Goal: Task Accomplishment & Management: Complete application form

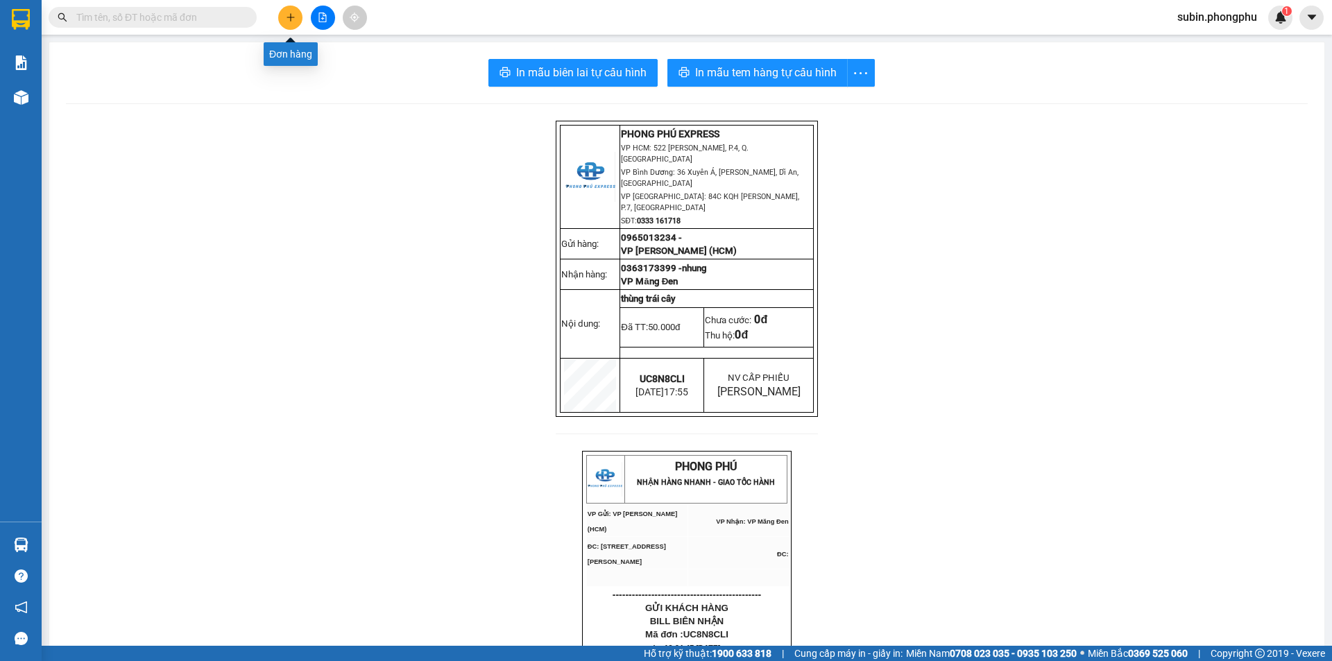
click at [286, 18] on icon "plus" at bounding box center [291, 17] width 10 height 10
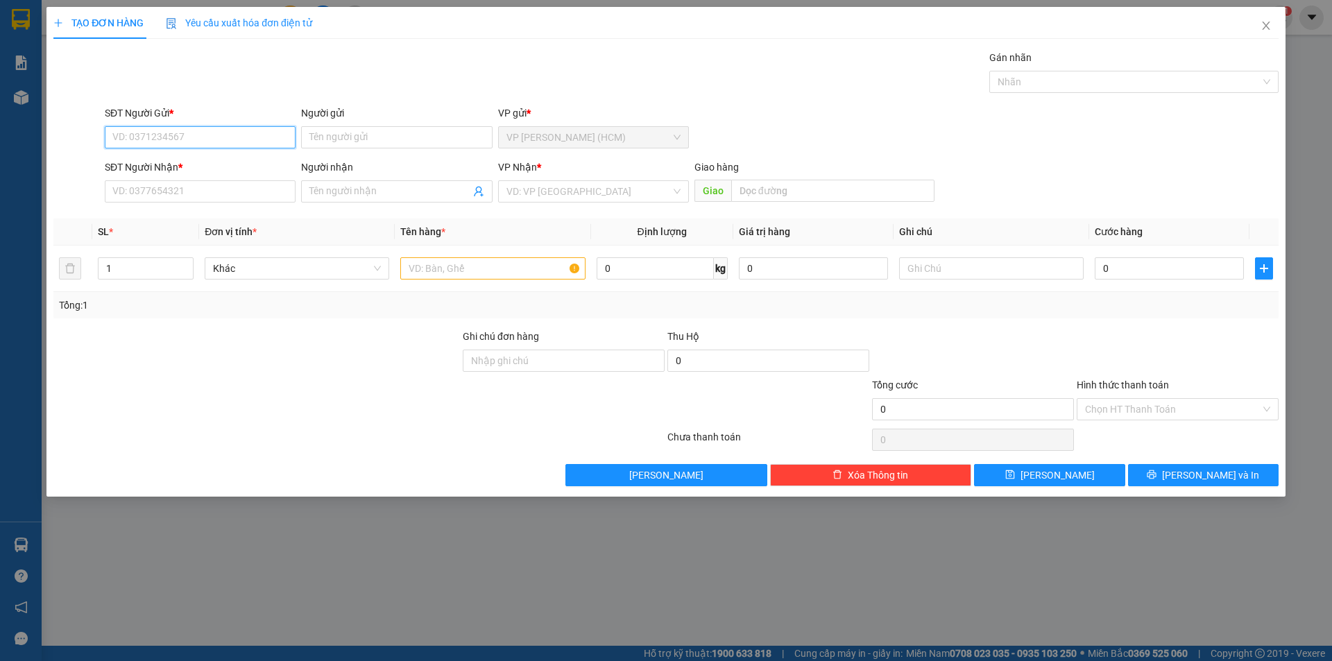
click at [217, 142] on input "SĐT Người Gửi *" at bounding box center [200, 137] width 191 height 22
type input "0933991886"
click at [223, 205] on div "SĐT Người Nhận * VD: 0377654321" at bounding box center [200, 184] width 191 height 49
click at [345, 141] on input "Người gửi" at bounding box center [396, 137] width 191 height 22
type input "chị [PERSON_NAME]"
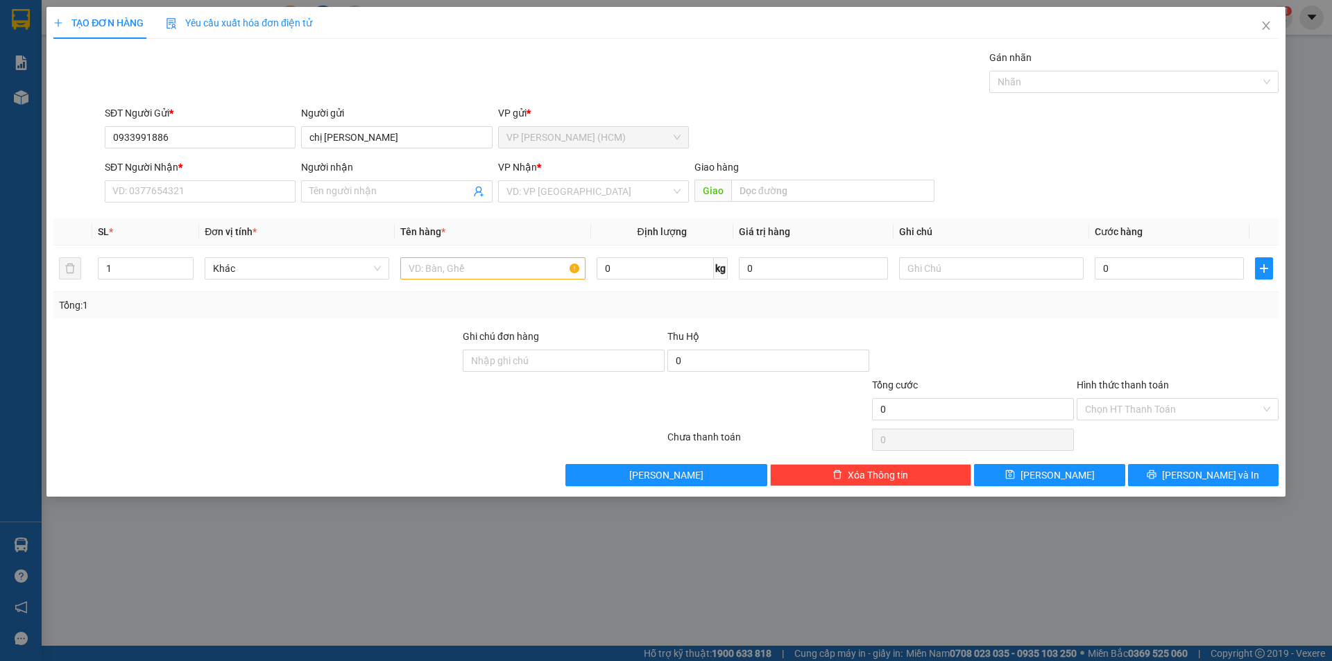
click at [583, 123] on div "VP gửi *" at bounding box center [593, 115] width 191 height 21
drag, startPoint x: 570, startPoint y: 143, endPoint x: 562, endPoint y: 144, distance: 7.8
click at [569, 143] on span "VP [PERSON_NAME] (HCM)" at bounding box center [593, 137] width 174 height 21
click at [556, 124] on div "VP gửi *" at bounding box center [593, 115] width 191 height 21
click at [172, 196] on input "SĐT Người Nhận *" at bounding box center [200, 191] width 191 height 22
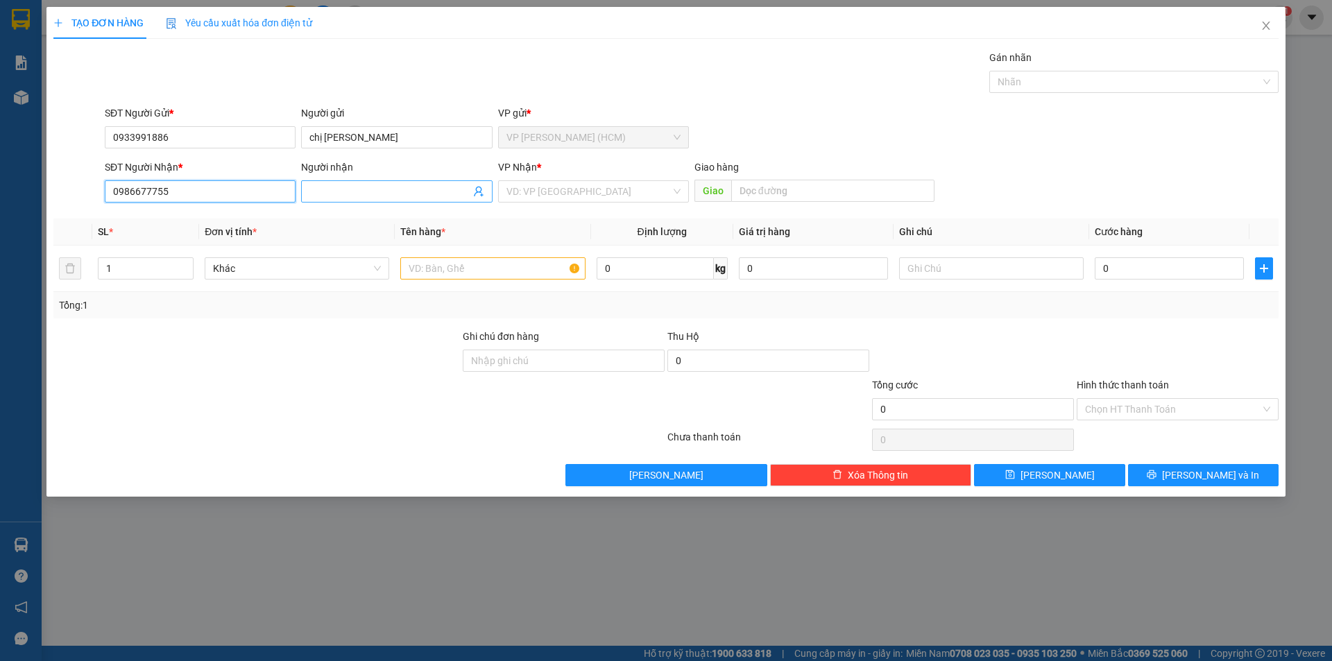
type input "0986677755"
click at [366, 196] on input "Người nhận" at bounding box center [389, 191] width 160 height 15
type input "a Hoàng"
click at [760, 182] on input "text" at bounding box center [832, 191] width 203 height 22
type input "BX Phía Nam Buôn Mê Thuộc"
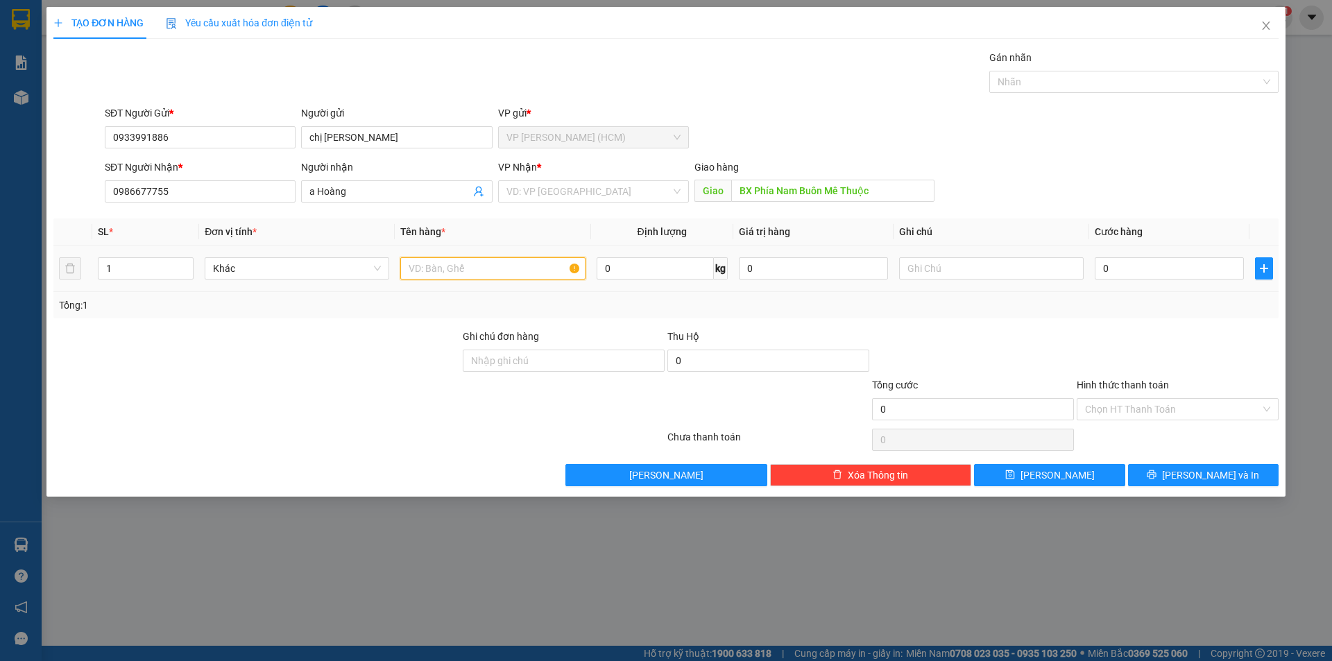
click at [425, 273] on input "text" at bounding box center [492, 268] width 185 height 22
type input "d"
type input "đ"
type input "d"
type input "đá phong thủy"
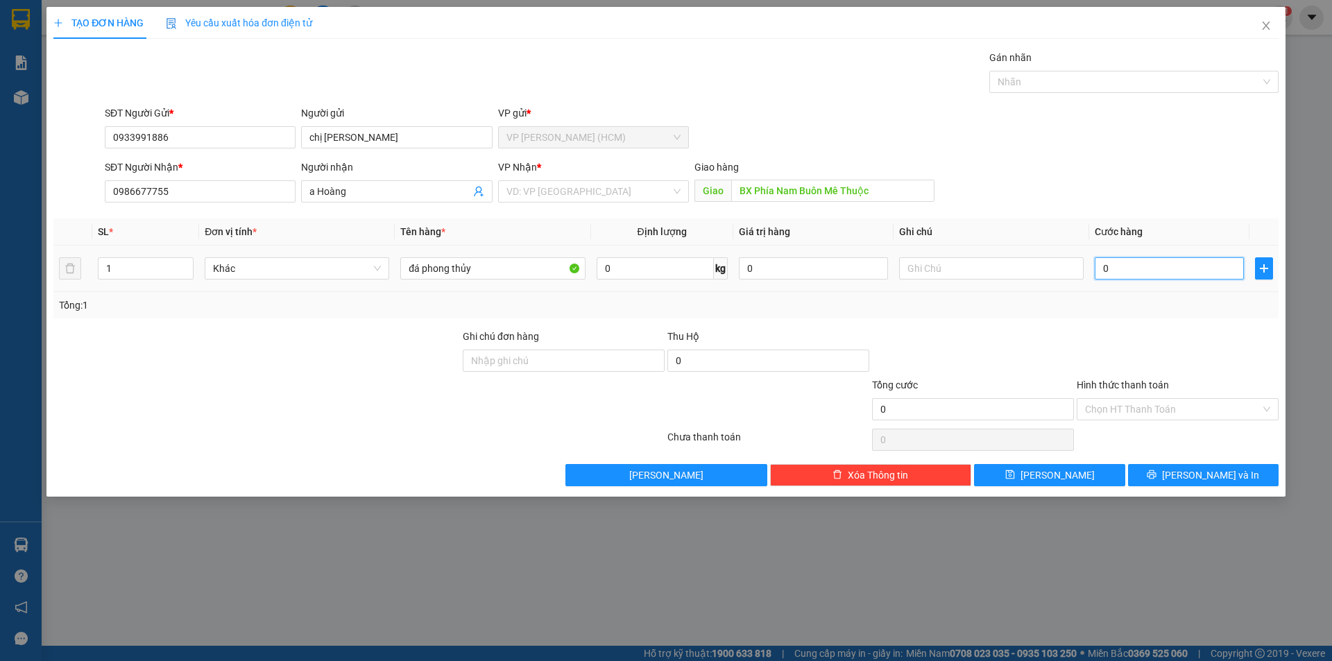
click at [1147, 262] on input "0" at bounding box center [1169, 268] width 149 height 22
type input "5"
type input "50"
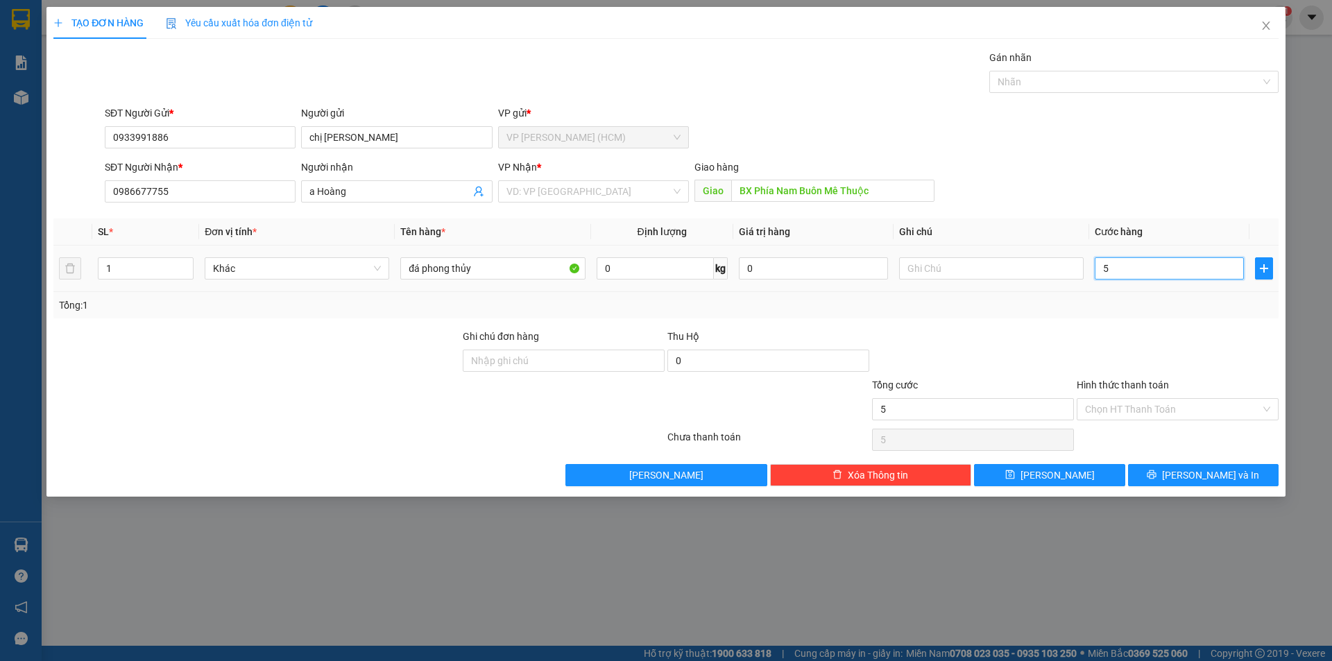
type input "50"
type input "500"
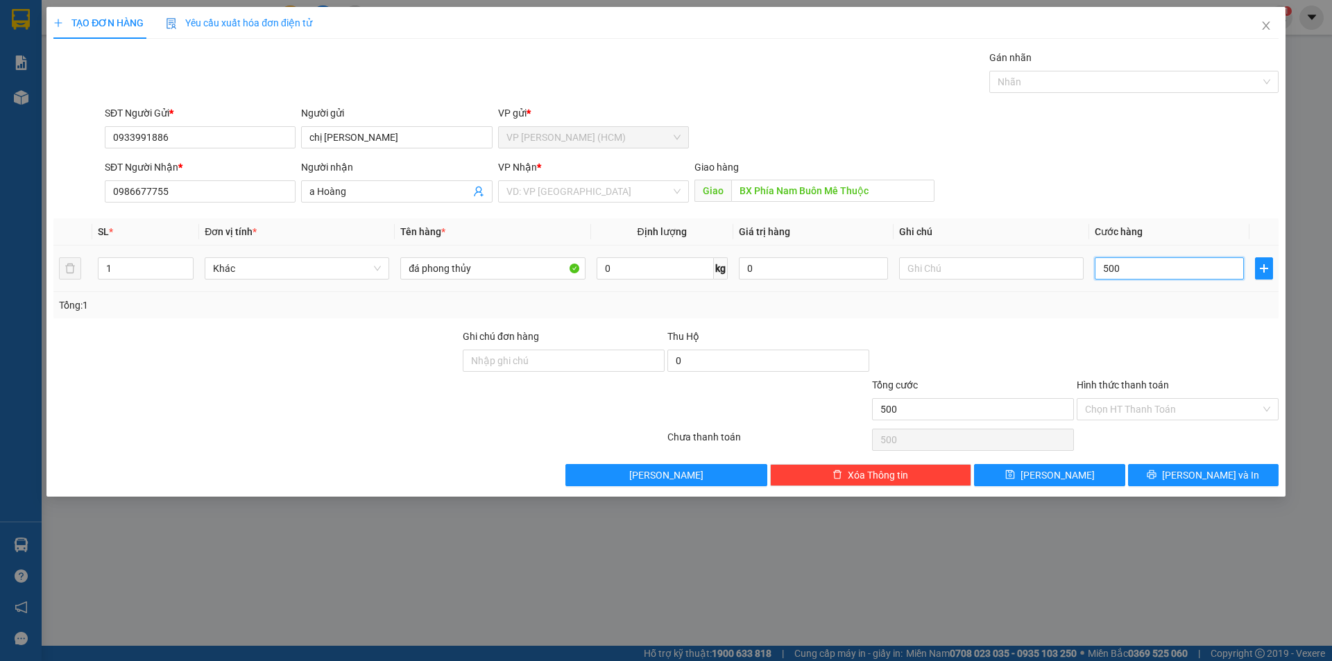
type input "5.000"
type input "50.000"
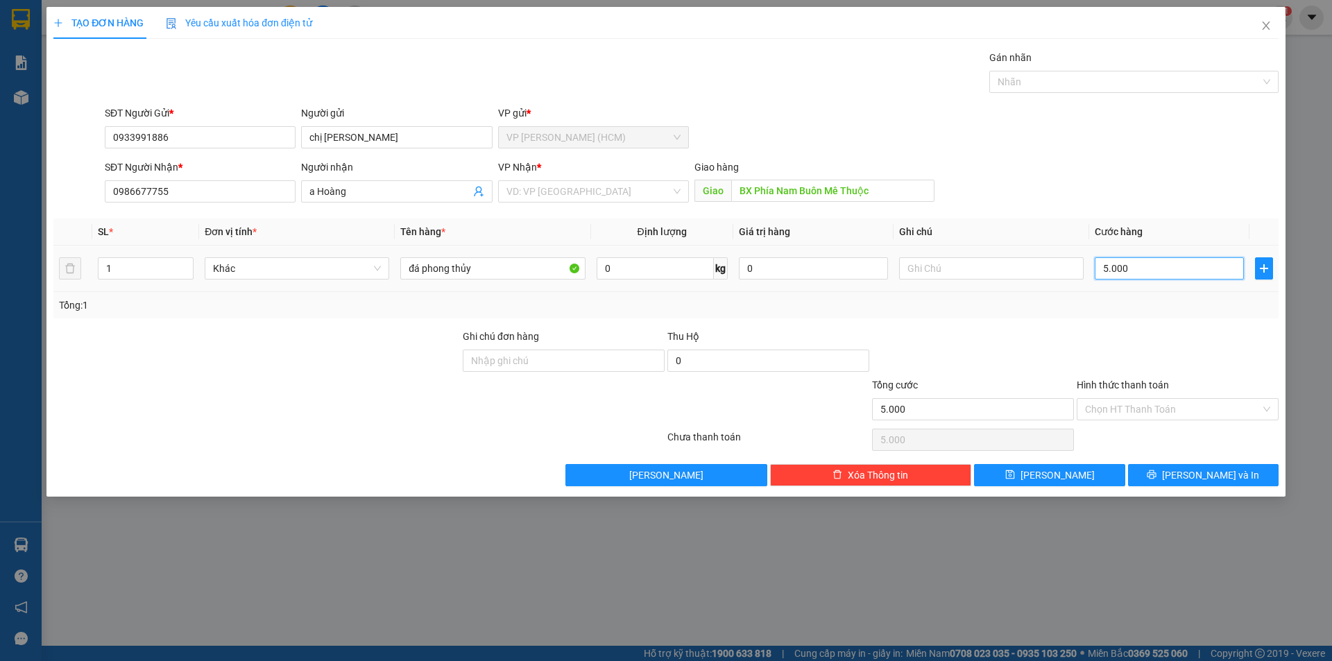
type input "50.000"
click at [947, 314] on div "Tổng: 1" at bounding box center [665, 305] width 1225 height 26
click at [1135, 409] on input "Hình thức thanh toán" at bounding box center [1173, 409] width 176 height 21
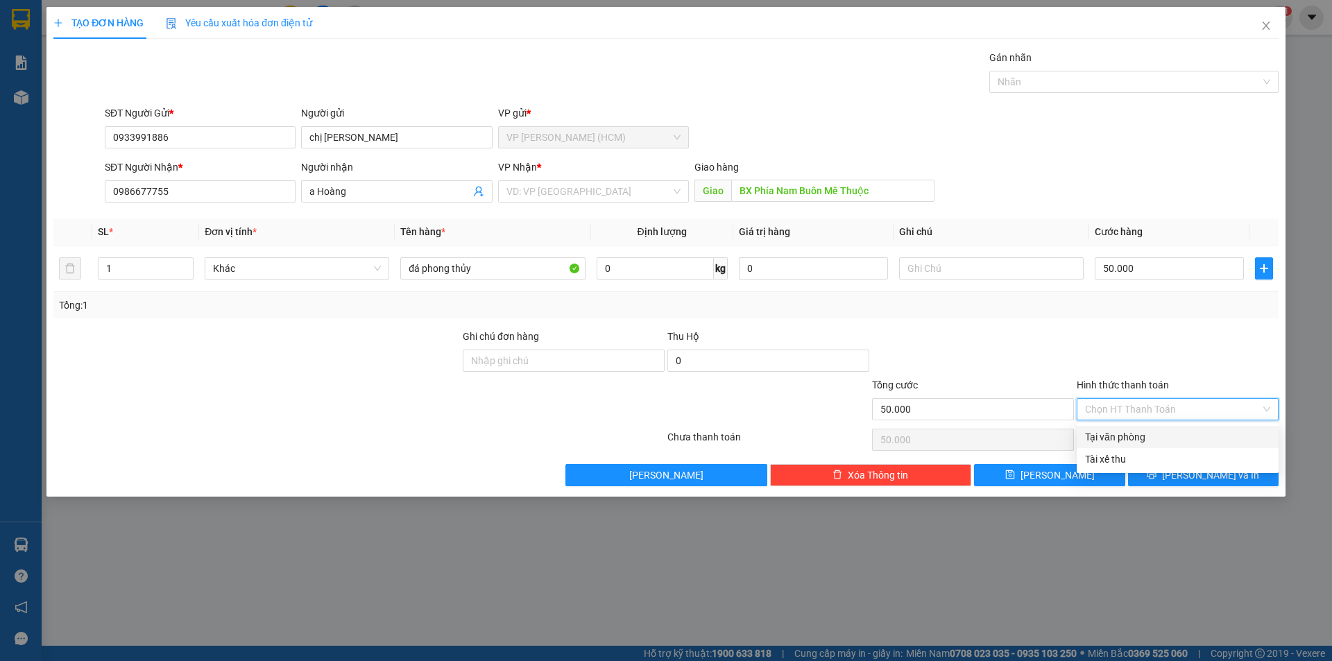
click at [1090, 330] on div at bounding box center [1177, 353] width 205 height 49
click at [1120, 409] on input "Hình thức thanh toán" at bounding box center [1173, 409] width 176 height 21
click at [1111, 459] on div "Tài xế thu" at bounding box center [1177, 459] width 185 height 15
type input "0"
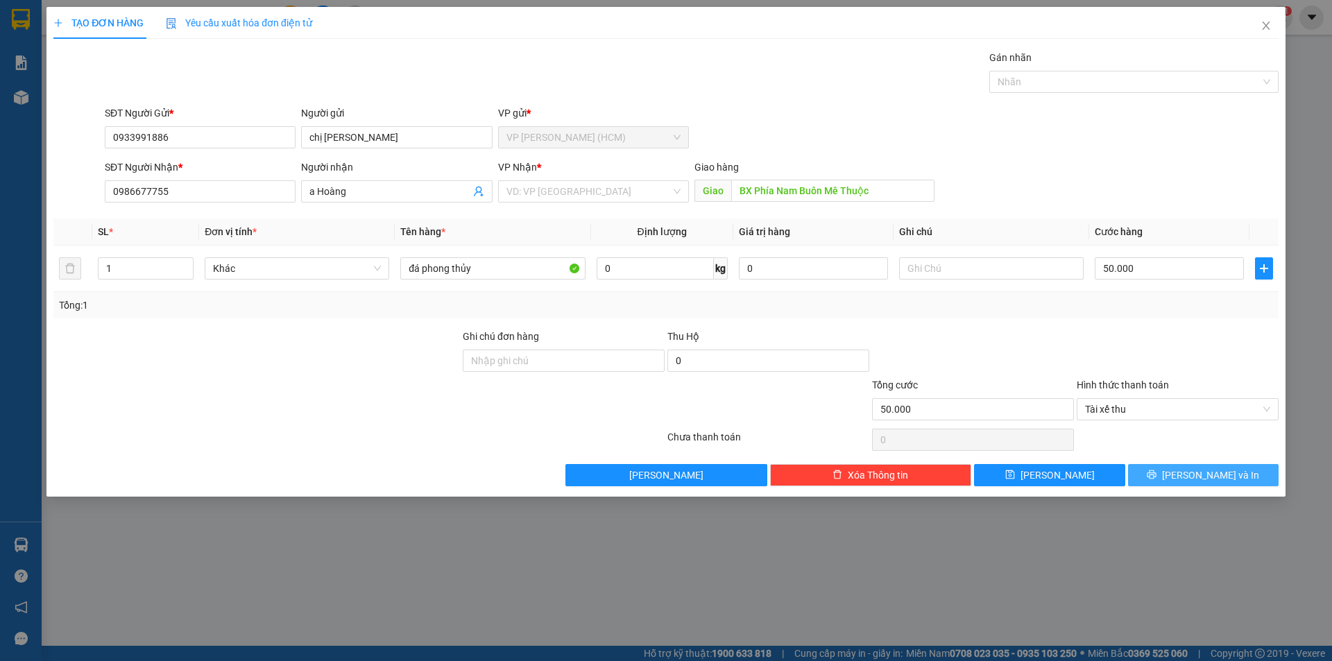
click at [1195, 472] on span "[PERSON_NAME] và In" at bounding box center [1210, 475] width 97 height 15
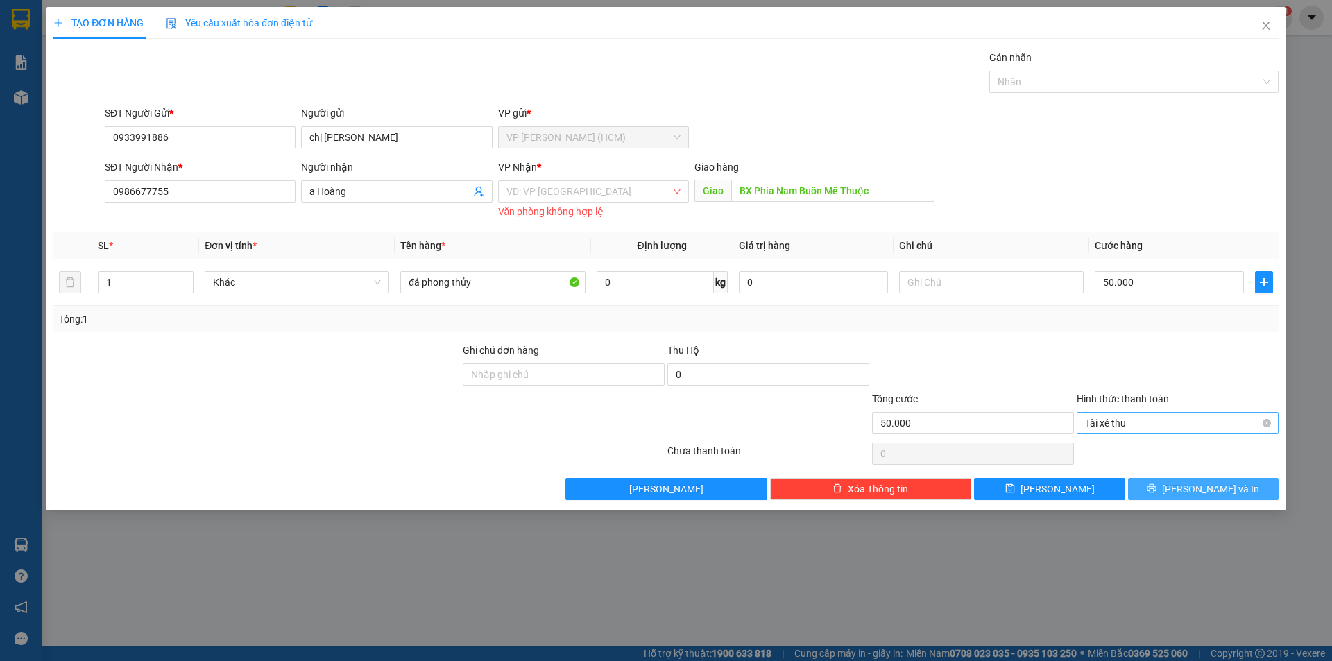
click at [1111, 424] on span "Tài xế thu" at bounding box center [1177, 423] width 185 height 21
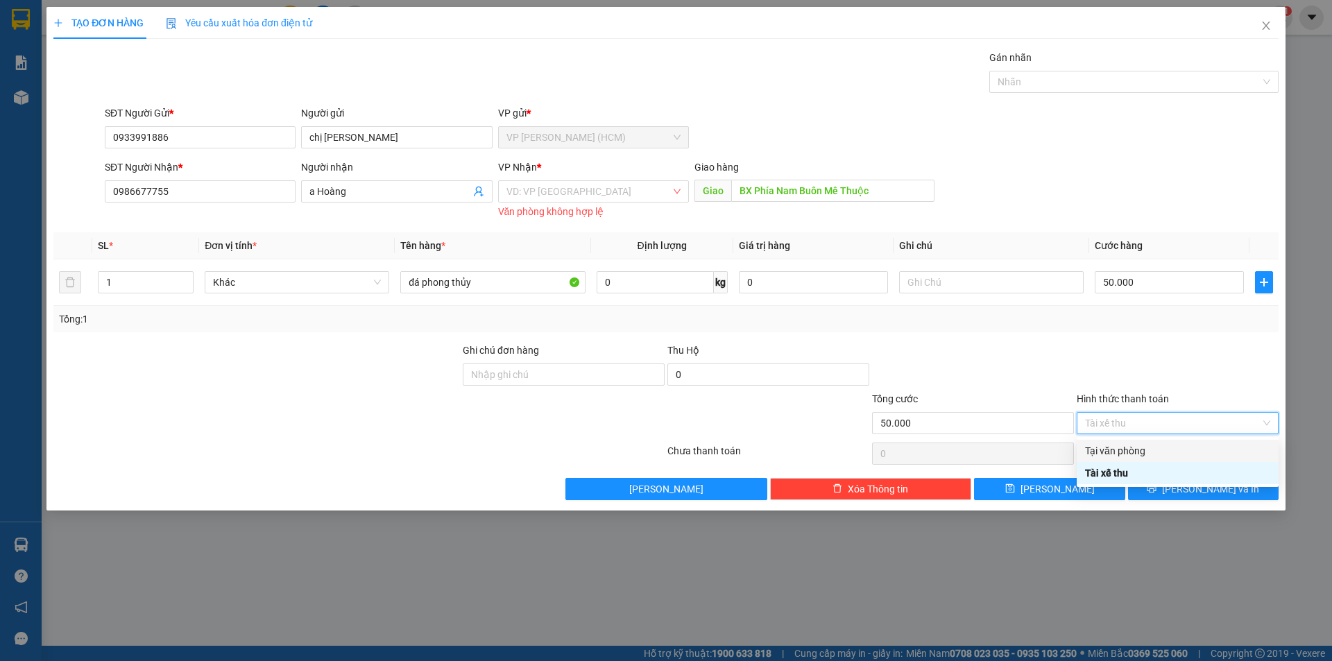
click at [1114, 454] on div "Tại văn phòng" at bounding box center [1177, 450] width 185 height 15
click at [1146, 450] on div at bounding box center [1177, 454] width 205 height 28
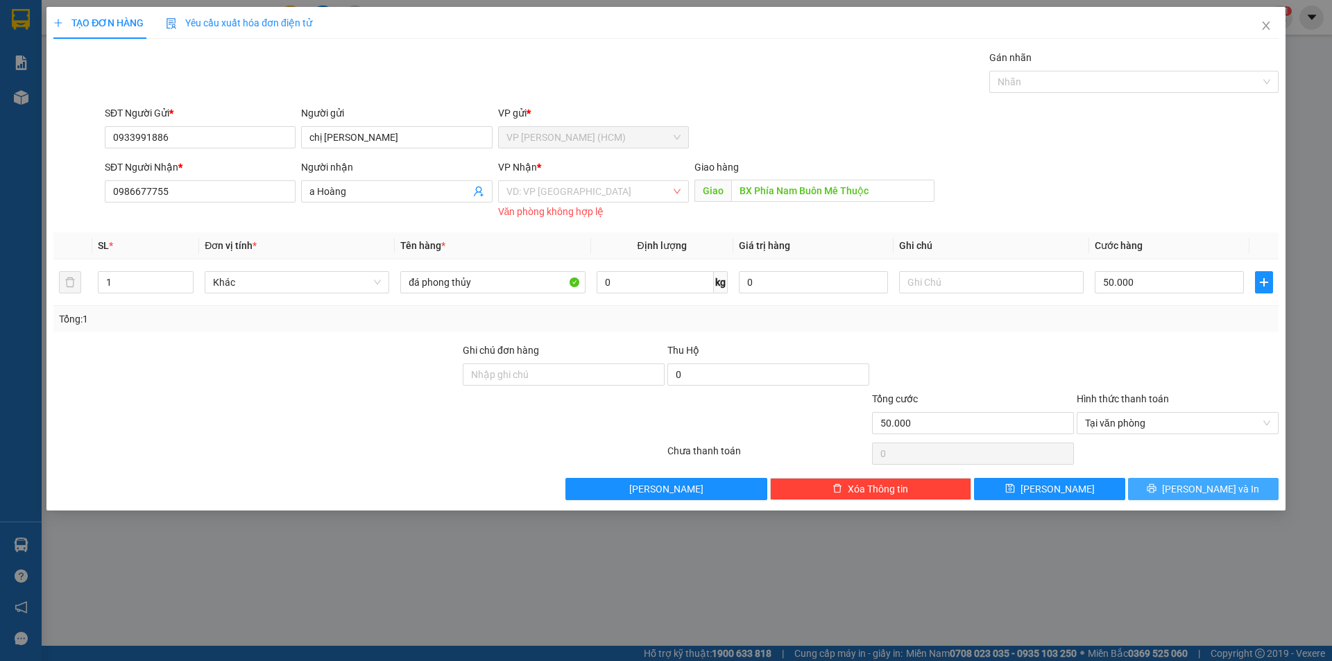
click at [1187, 484] on button "[PERSON_NAME] và In" at bounding box center [1203, 489] width 151 height 22
click at [1212, 484] on span "[PERSON_NAME] và In" at bounding box center [1210, 488] width 97 height 15
click at [599, 194] on input "search" at bounding box center [588, 191] width 164 height 21
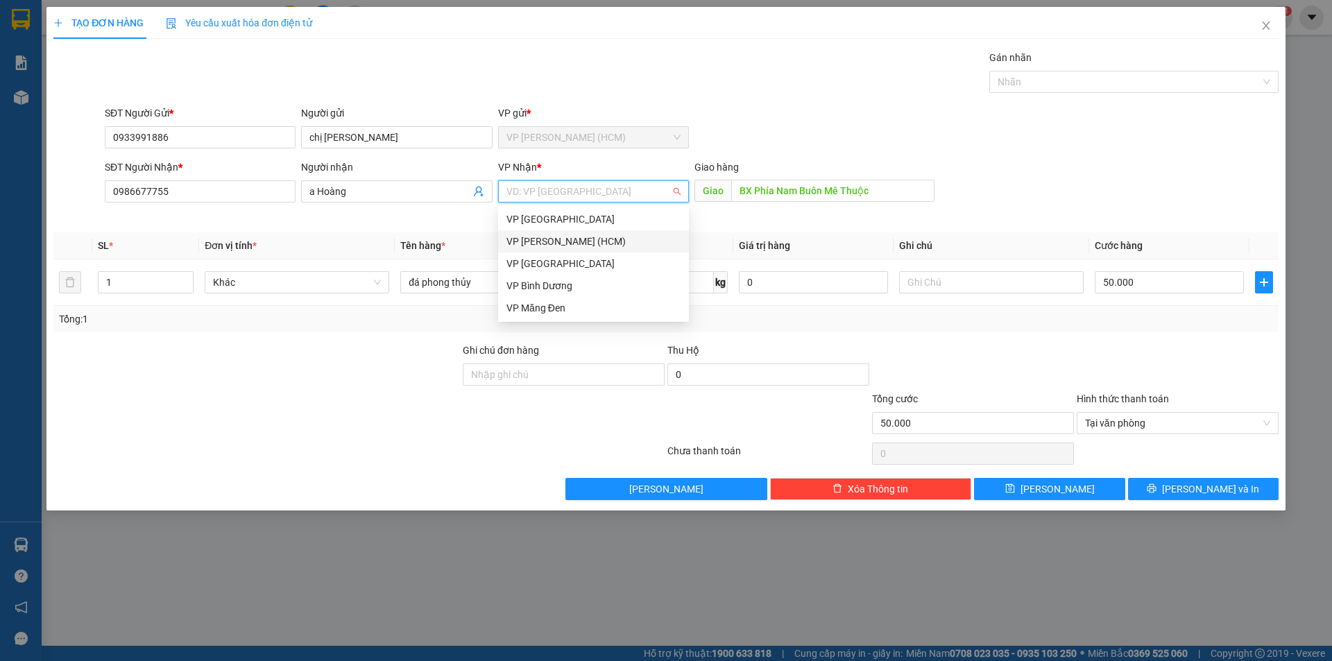
click at [576, 244] on div "VP [PERSON_NAME] (HCM)" at bounding box center [593, 241] width 174 height 15
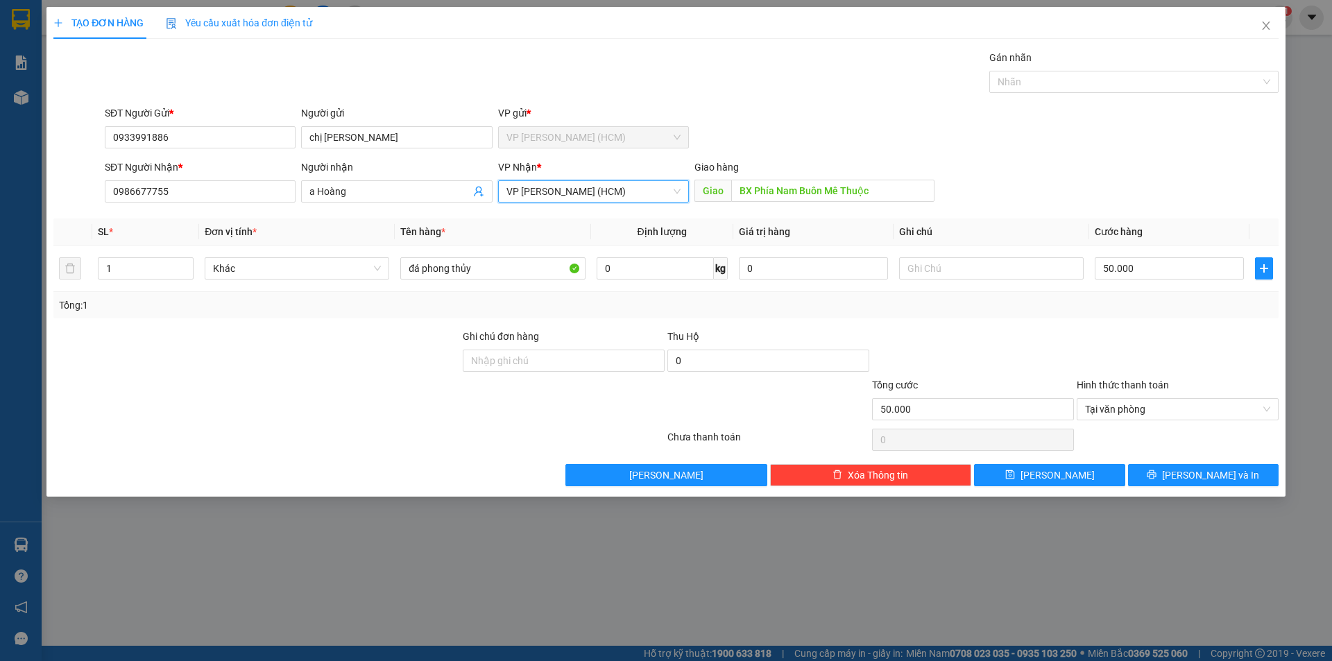
click at [570, 225] on th "Tên hàng *" at bounding box center [493, 232] width 196 height 27
click at [904, 315] on div "Tổng: 1" at bounding box center [665, 305] width 1225 height 26
click at [1110, 399] on span "Tại văn phòng" at bounding box center [1177, 409] width 185 height 21
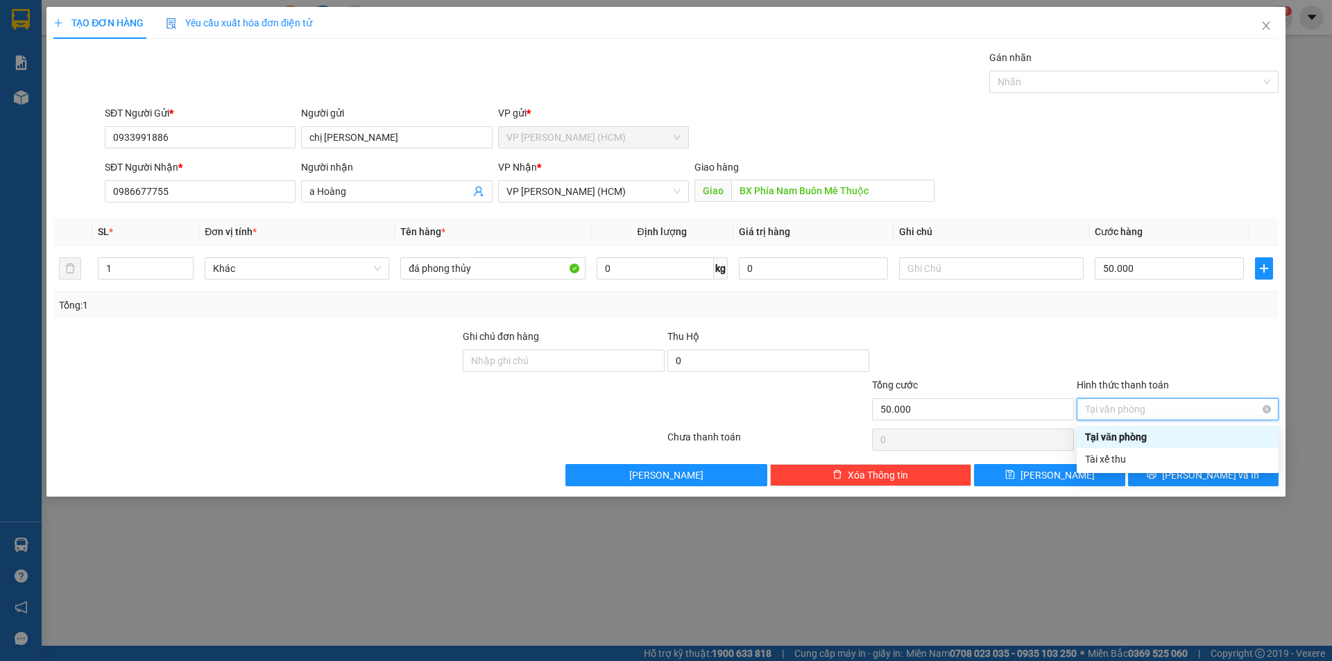
click at [1111, 411] on span "Tại văn phòng" at bounding box center [1177, 409] width 185 height 21
click at [1104, 286] on td "50.000" at bounding box center [1169, 269] width 160 height 46
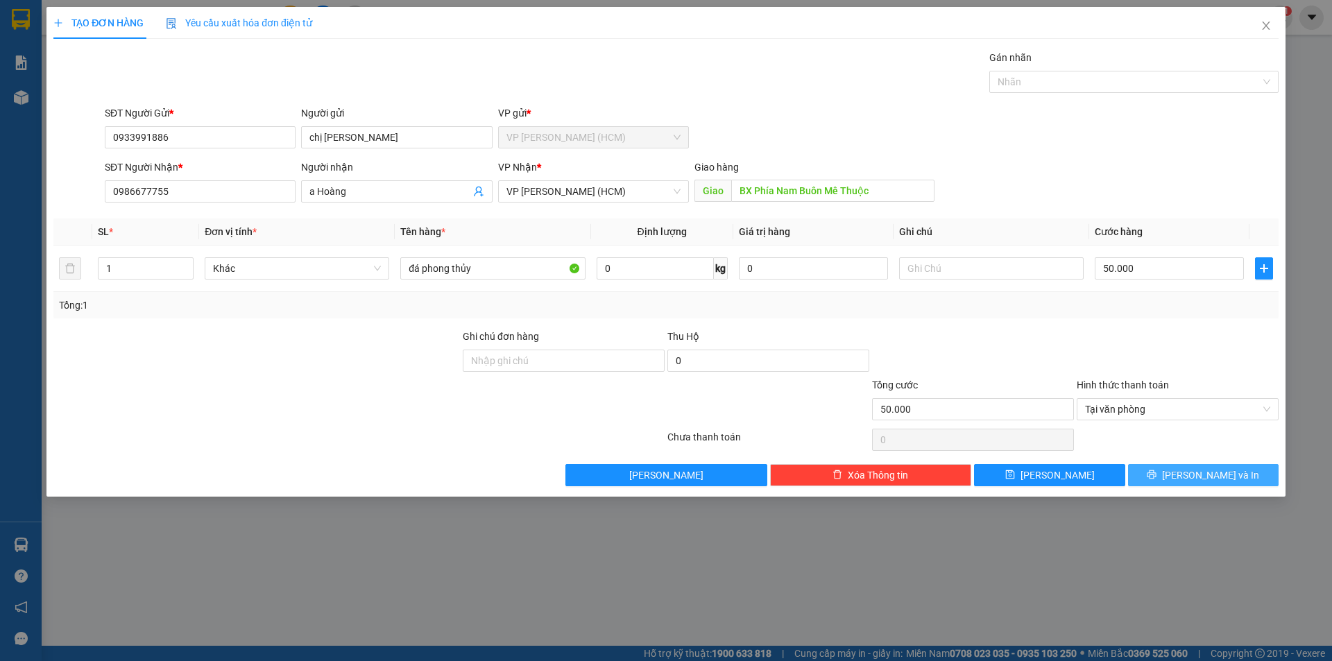
click at [1158, 472] on button "[PERSON_NAME] và In" at bounding box center [1203, 475] width 151 height 22
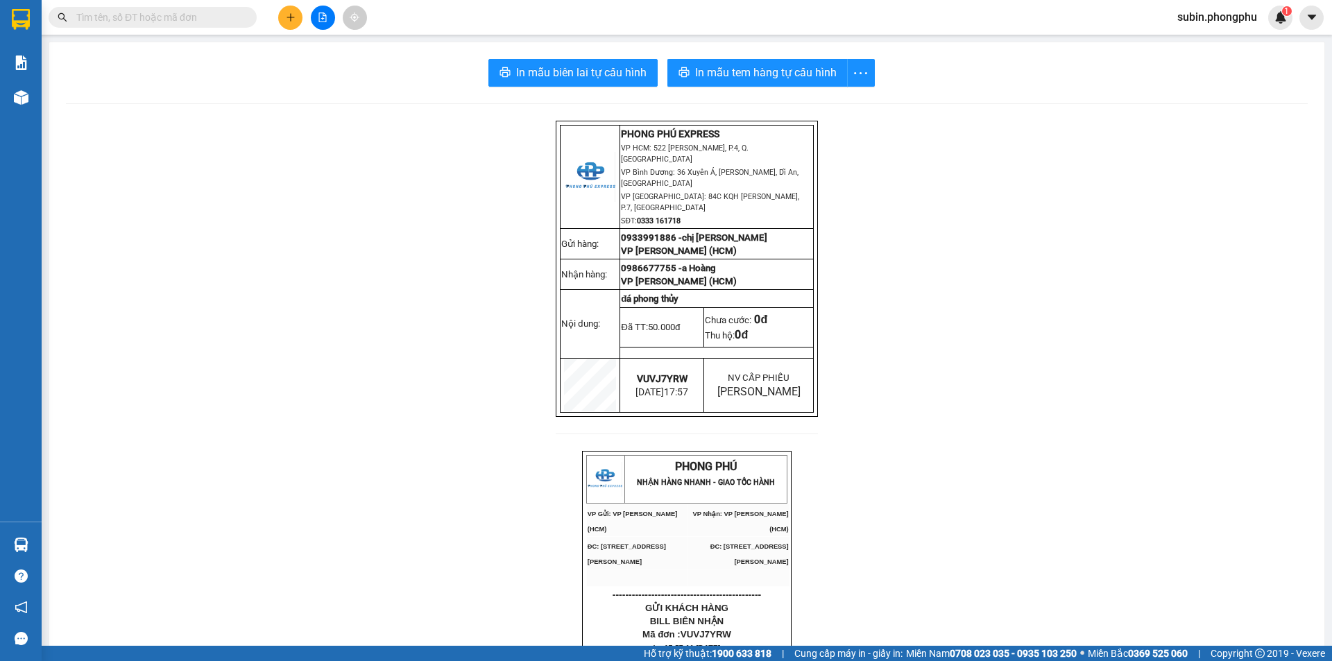
click at [728, 190] on p "VP [GEOGRAPHIC_DATA]: 84C KQH [PERSON_NAME], P.7, [GEOGRAPHIC_DATA]" at bounding box center [716, 201] width 191 height 22
click at [862, 82] on button "button" at bounding box center [861, 73] width 28 height 28
click at [730, 80] on span "In mẫu tem hàng tự cấu hình" at bounding box center [766, 72] width 142 height 17
click at [753, 75] on span "In mẫu tem hàng tự cấu hình" at bounding box center [766, 72] width 142 height 17
click at [752, 78] on span "In mẫu tem hàng tự cấu hình" at bounding box center [766, 72] width 142 height 17
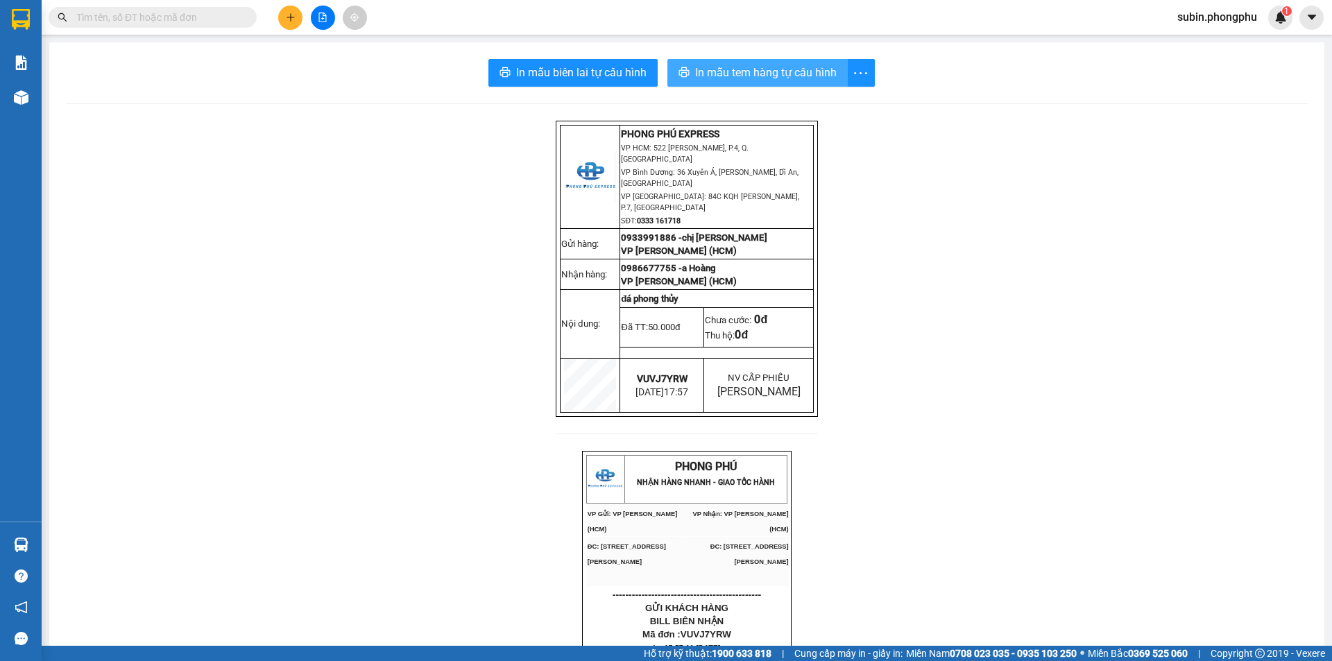
click at [768, 68] on span "In mẫu tem hàng tự cấu hình" at bounding box center [766, 72] width 142 height 17
